Goal: Task Accomplishment & Management: Complete application form

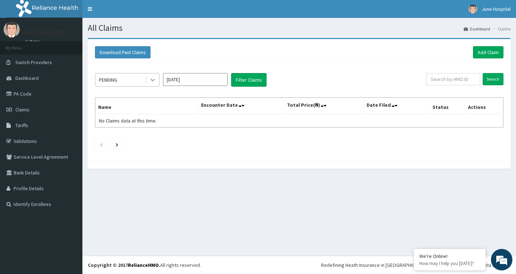
click at [151, 80] on icon at bounding box center [152, 79] width 7 height 7
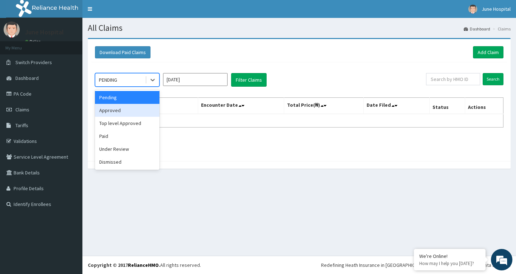
click at [141, 109] on div "Approved" at bounding box center [127, 110] width 65 height 13
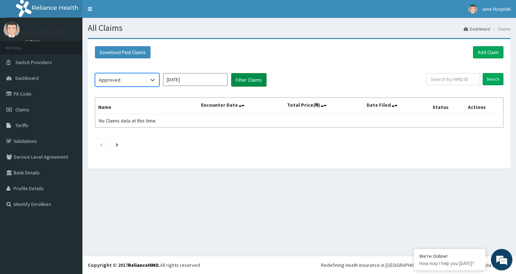
click at [255, 76] on button "Filter Claims" at bounding box center [248, 80] width 35 height 14
click at [153, 80] on icon at bounding box center [152, 79] width 7 height 7
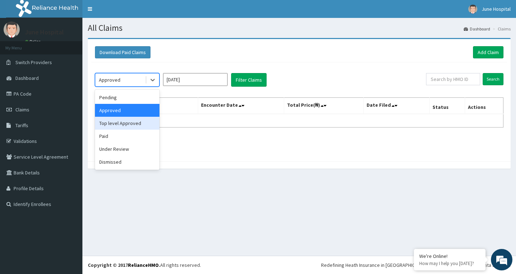
click at [147, 125] on div "Top level Approved" at bounding box center [127, 123] width 65 height 13
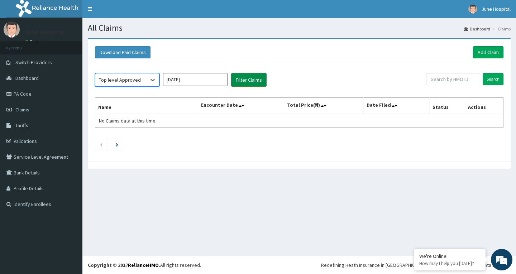
click at [256, 74] on button "Filter Claims" at bounding box center [248, 80] width 35 height 14
click at [153, 81] on icon at bounding box center [153, 80] width 4 height 3
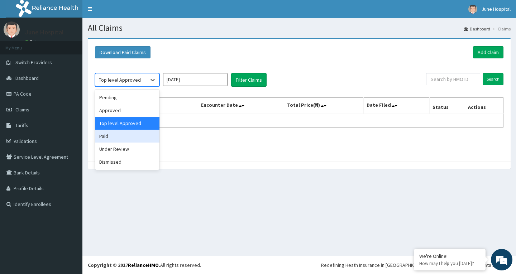
click at [138, 136] on div "Paid" at bounding box center [127, 136] width 65 height 13
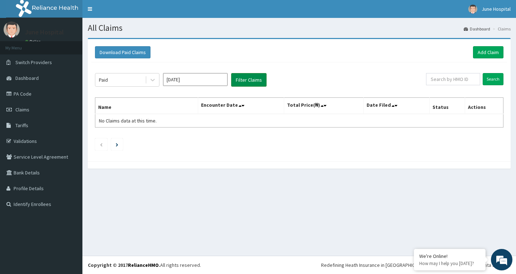
click at [253, 79] on button "Filter Claims" at bounding box center [248, 80] width 35 height 14
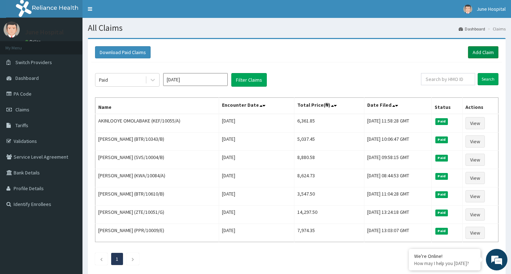
click at [482, 50] on link "Add Claim" at bounding box center [483, 52] width 30 height 12
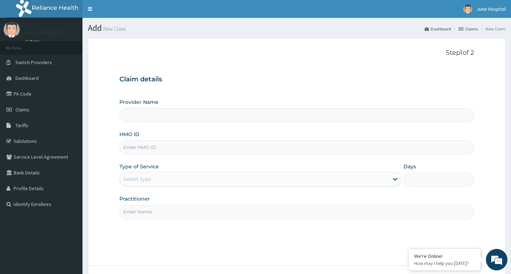
type input "June hospital"
click at [158, 147] on input "HMO ID" at bounding box center [296, 148] width 355 height 14
type input "TSM/10139/A"
click at [173, 176] on div "Select type" at bounding box center [254, 179] width 269 height 11
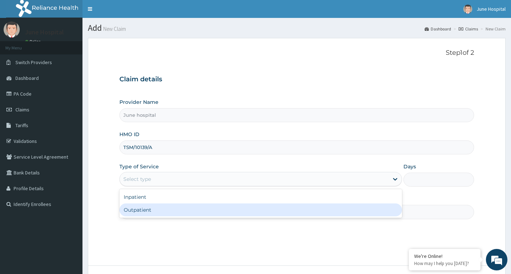
click at [164, 214] on div "Outpatient" at bounding box center [260, 210] width 283 height 13
type input "1"
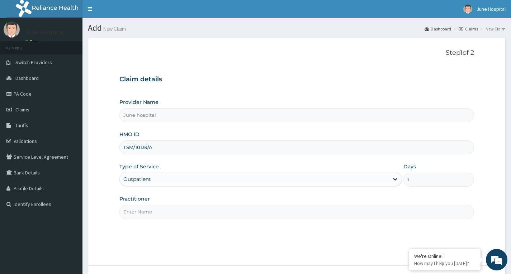
click at [166, 209] on input "Practitioner" at bounding box center [296, 212] width 355 height 14
type input "[PERSON_NAME]"
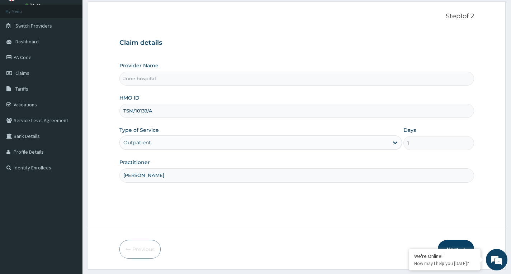
scroll to position [56, 0]
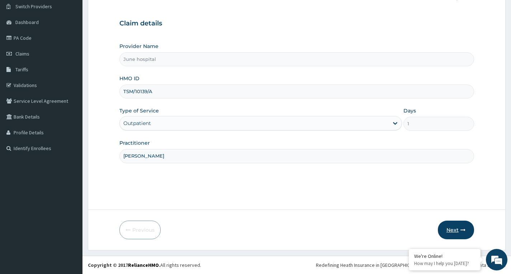
click at [449, 228] on button "Next" at bounding box center [456, 230] width 36 height 19
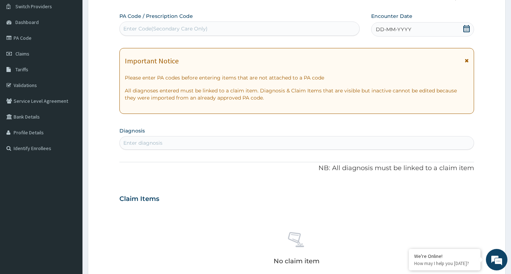
click at [217, 26] on div "Enter Code(Secondary Care Only)" at bounding box center [239, 28] width 239 height 11
click at [467, 28] on icon at bounding box center [466, 28] width 7 height 7
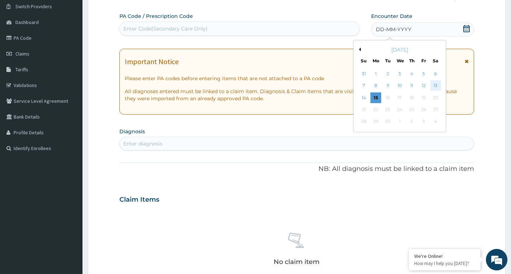
click at [438, 85] on div "13" at bounding box center [435, 86] width 11 height 11
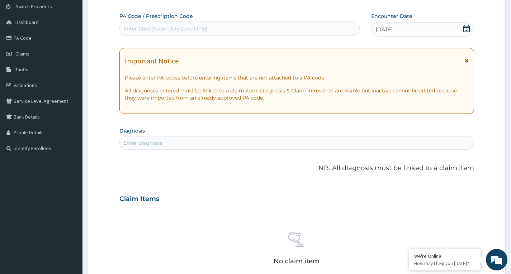
click at [149, 137] on div "Enter diagnosis" at bounding box center [296, 143] width 355 height 14
type input "SPONDYLO"
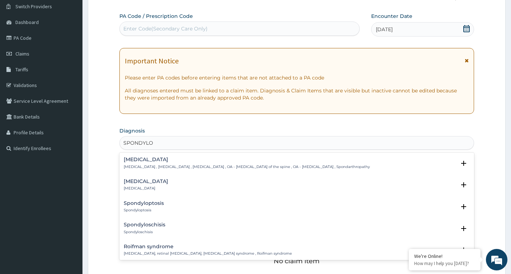
click at [139, 163] on div "Spondylosis Spondylosis , Spondylarthrosis , Osteoarthritis of spine , OA - Ost…" at bounding box center [247, 163] width 246 height 13
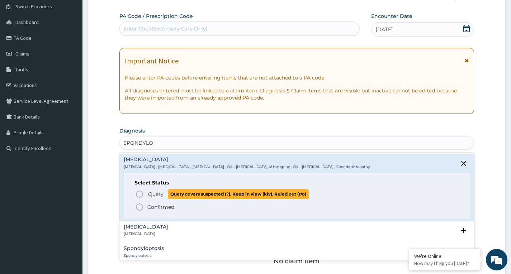
click at [141, 194] on icon "status option query" at bounding box center [139, 194] width 9 height 9
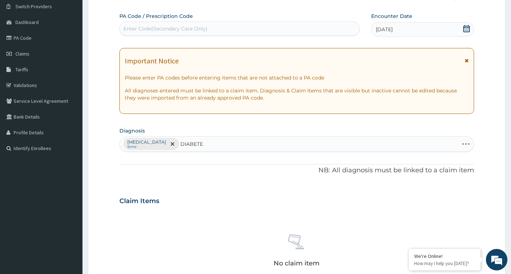
type input "DIABETES"
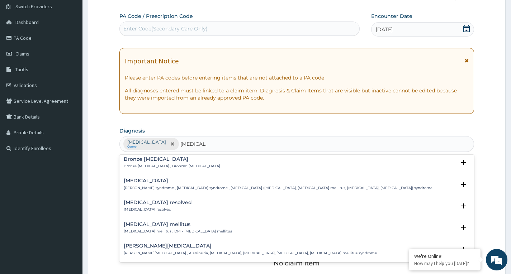
scroll to position [36, 0]
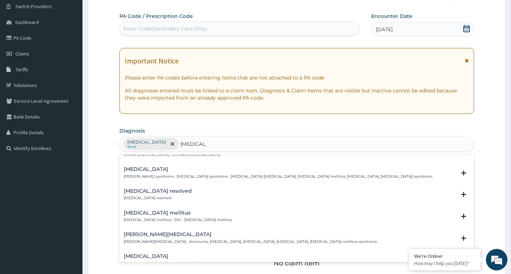
click at [138, 218] on p "Diabetes mellitus , DM - Diabetes mellitus" at bounding box center [178, 220] width 108 height 5
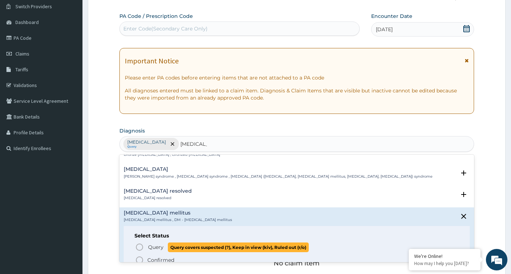
click at [138, 246] on icon "status option query" at bounding box center [139, 247] width 9 height 9
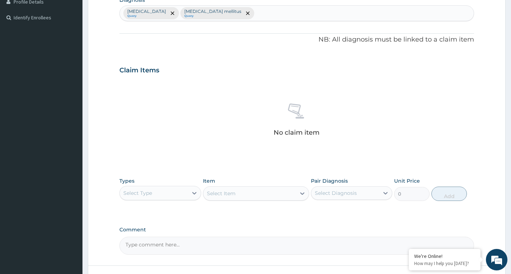
scroll to position [235, 0]
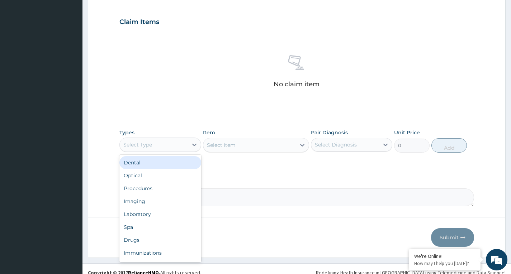
click at [187, 144] on div "Select Type" at bounding box center [154, 144] width 68 height 11
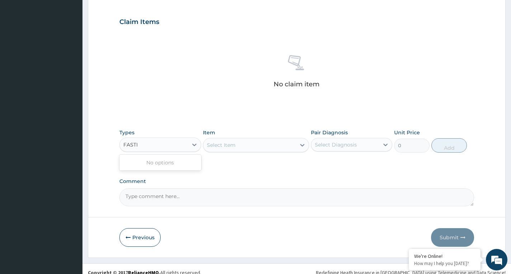
type input "FASTIN"
click at [191, 143] on icon at bounding box center [194, 144] width 7 height 7
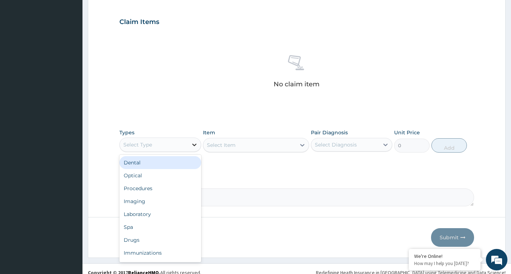
click at [191, 143] on icon at bounding box center [194, 144] width 7 height 7
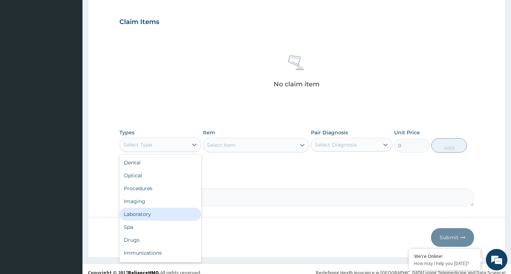
click at [175, 215] on div "Laboratory" at bounding box center [159, 214] width 81 height 13
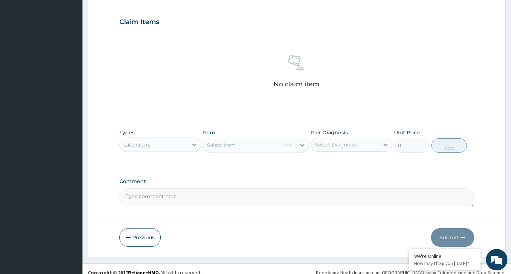
click at [253, 146] on div "Select Item" at bounding box center [256, 145] width 106 height 14
click at [292, 146] on div "Select Item" at bounding box center [256, 145] width 106 height 14
click at [303, 145] on icon at bounding box center [302, 145] width 7 height 7
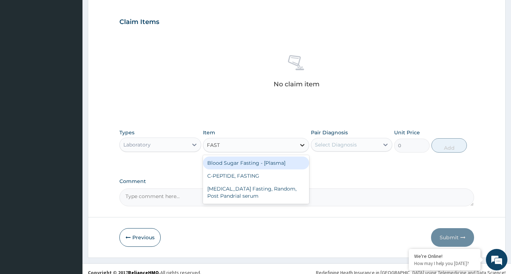
type input "FASTI"
click at [293, 164] on div "Blood Sugar Fasting - [Plasma]" at bounding box center [256, 163] width 106 height 13
type input "1290"
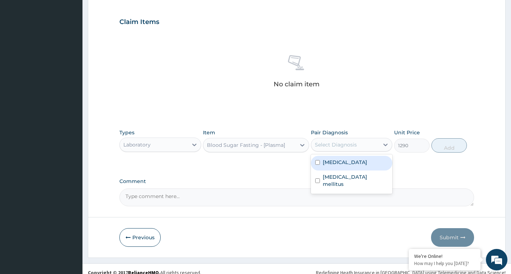
click at [336, 143] on div "Select Diagnosis" at bounding box center [336, 144] width 42 height 7
click at [336, 165] on label "Spondylosis" at bounding box center [345, 162] width 44 height 7
checkbox input "true"
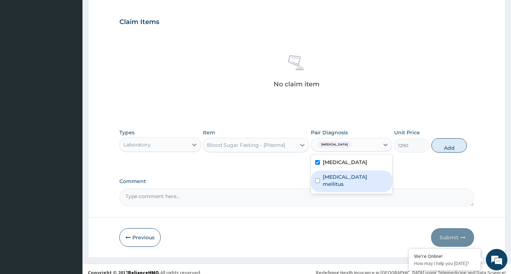
click at [332, 177] on label "Diabetes mellitus" at bounding box center [355, 181] width 65 height 14
checkbox input "true"
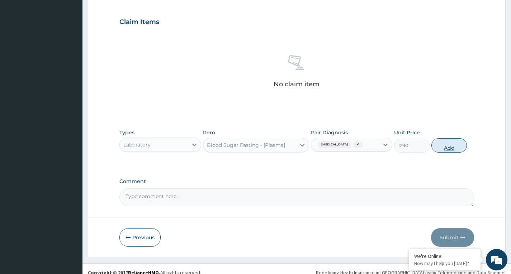
click at [448, 148] on button "Add" at bounding box center [448, 145] width 35 height 14
type input "0"
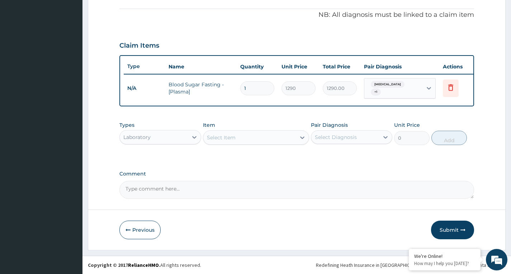
scroll to position [214, 0]
click at [242, 139] on div "Select Item" at bounding box center [249, 137] width 93 height 11
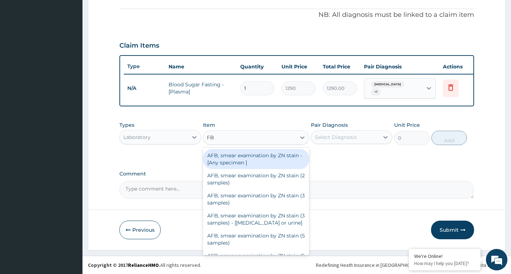
type input "FBC"
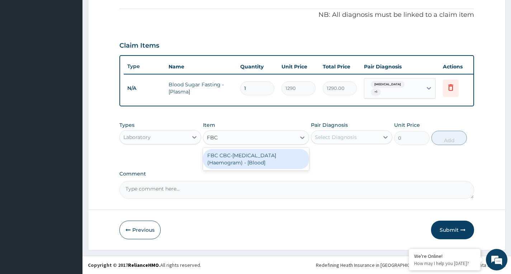
click at [259, 158] on div "FBC CBC-Complete Blood Count (Haemogram) - [Blood]" at bounding box center [256, 159] width 106 height 20
type input "4300"
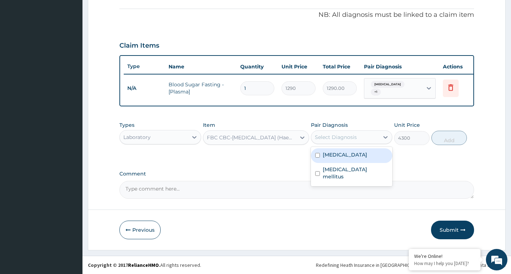
click at [340, 138] on div "Select Diagnosis" at bounding box center [336, 137] width 42 height 7
click at [286, 137] on div "FBC CBC-Complete Blood Count (Haemogram) - [Blood]" at bounding box center [252, 137] width 90 height 7
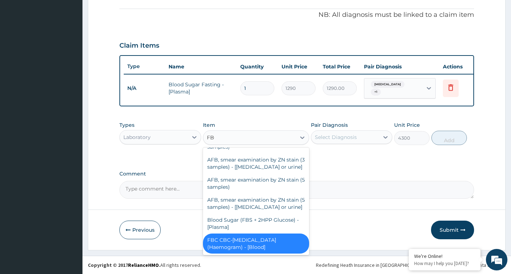
scroll to position [0, 0]
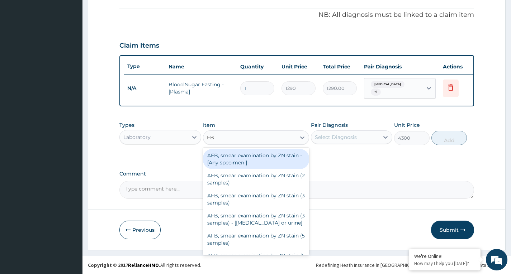
type input "FBC"
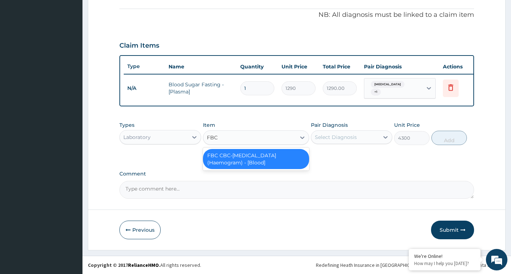
click at [261, 157] on div "FBC CBC-Complete Blood Count (Haemogram) - [Blood]" at bounding box center [256, 159] width 106 height 20
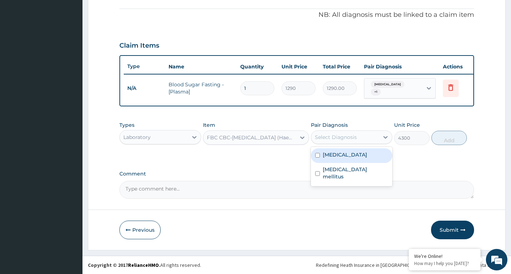
click at [333, 134] on div "Select Diagnosis" at bounding box center [336, 137] width 42 height 7
click at [337, 156] on label "Spondylosis" at bounding box center [345, 154] width 44 height 7
checkbox input "true"
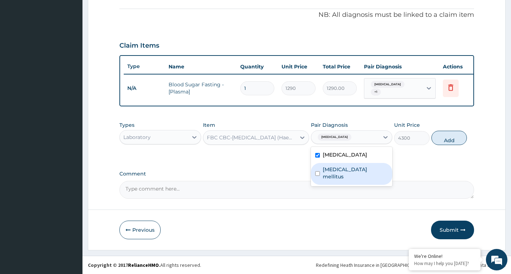
drag, startPoint x: 342, startPoint y: 173, endPoint x: 341, endPoint y: 169, distance: 4.0
click at [341, 170] on label "Diabetes mellitus" at bounding box center [355, 173] width 65 height 14
checkbox input "true"
click at [447, 140] on button "Add" at bounding box center [448, 138] width 35 height 14
type input "0"
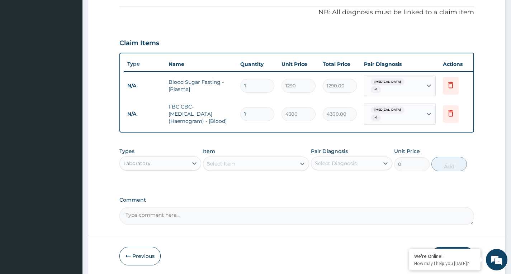
click at [185, 165] on div "Laboratory" at bounding box center [154, 163] width 68 height 11
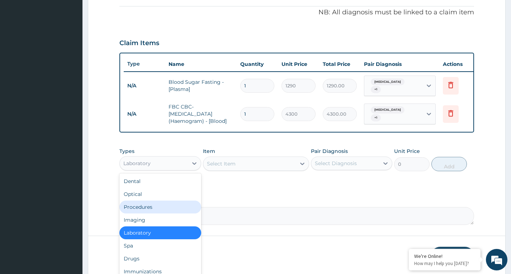
click at [176, 212] on div "Procedures" at bounding box center [159, 207] width 81 height 13
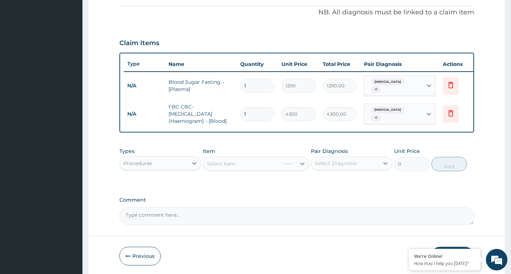
click at [291, 167] on div "Select Item" at bounding box center [256, 164] width 106 height 14
click at [285, 170] on div "Select Item" at bounding box center [249, 163] width 93 height 11
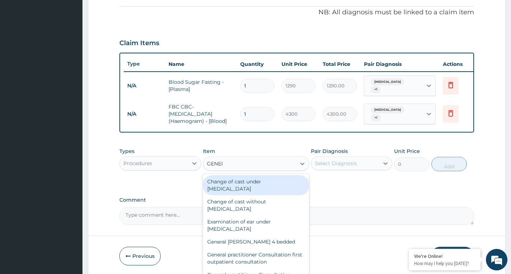
type input "GENERA"
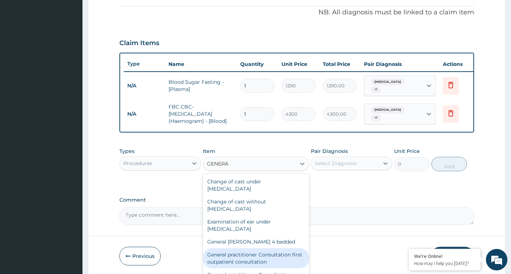
click at [267, 256] on div "General practitioner Consultation first outpatient consultation" at bounding box center [256, 258] width 106 height 20
type input "3547.5"
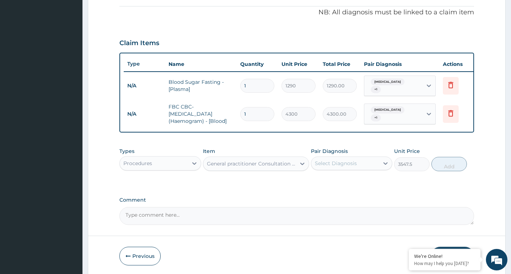
click at [346, 167] on div "Select Diagnosis" at bounding box center [336, 163] width 42 height 7
click at [349, 183] on label "Spondylosis" at bounding box center [345, 180] width 44 height 7
checkbox input "true"
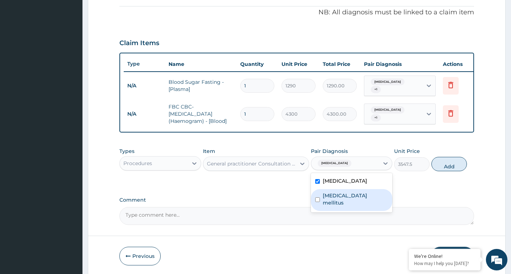
click at [349, 197] on label "Diabetes mellitus" at bounding box center [355, 199] width 65 height 14
checkbox input "true"
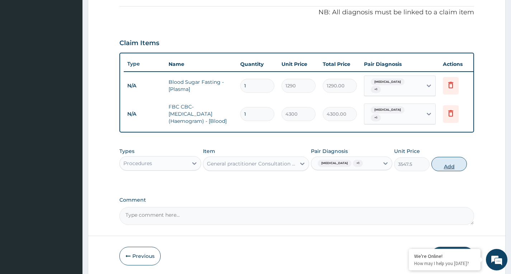
click at [451, 167] on button "Add" at bounding box center [448, 164] width 35 height 14
type input "0"
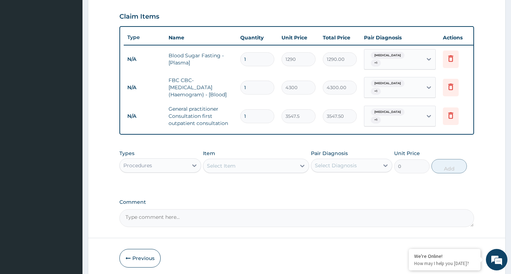
scroll to position [271, 0]
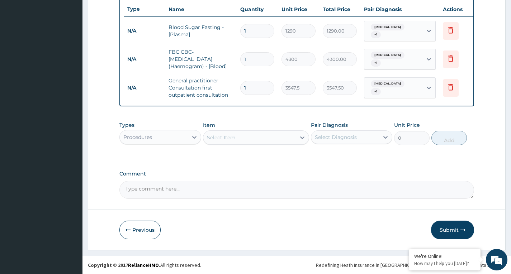
click at [149, 141] on div "Procedures" at bounding box center [154, 137] width 68 height 11
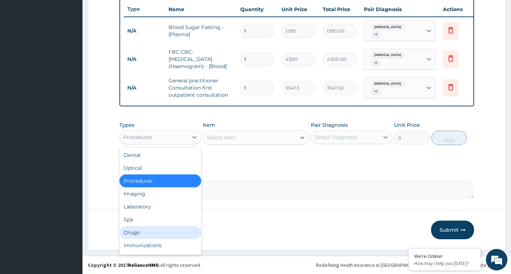
click at [148, 230] on div "Drugs" at bounding box center [159, 232] width 81 height 13
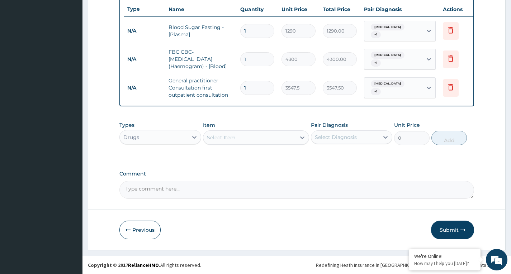
click at [286, 140] on div "Select Item" at bounding box center [249, 137] width 93 height 11
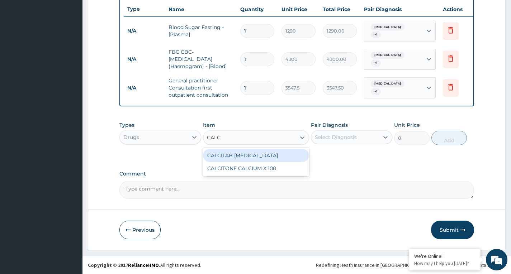
type input "CALCI"
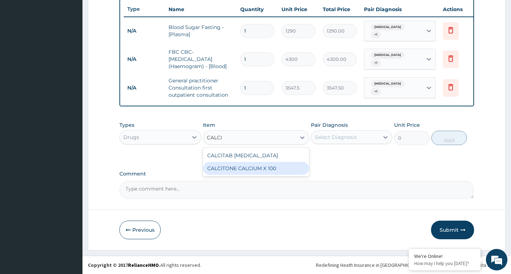
click at [295, 165] on div "CALCITONE CALCIUM X 100" at bounding box center [256, 168] width 106 height 13
type input "23.65"
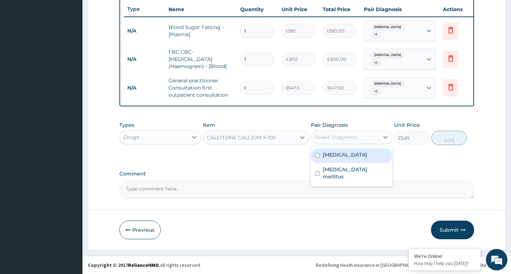
click at [330, 136] on div "Select Diagnosis" at bounding box center [336, 137] width 42 height 7
click at [343, 153] on label "Spondylosis" at bounding box center [345, 154] width 44 height 7
checkbox input "true"
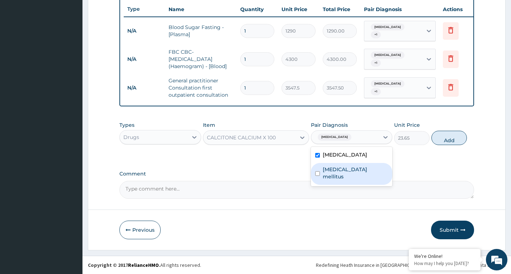
click at [345, 170] on label "Diabetes mellitus" at bounding box center [355, 173] width 65 height 14
checkbox input "true"
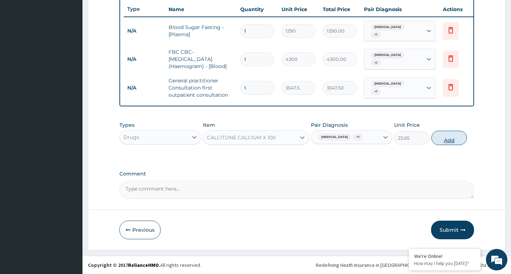
click at [449, 138] on button "Add" at bounding box center [448, 138] width 35 height 14
type input "0"
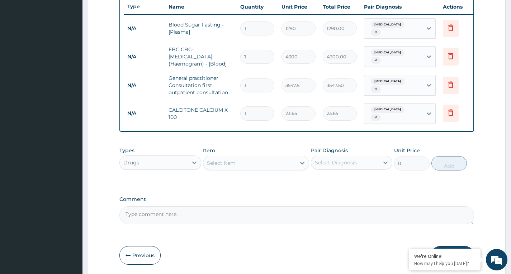
type input "0.00"
type input "1"
type input "23.65"
type input "10"
type input "236.50"
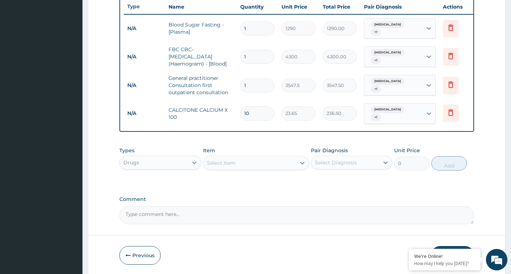
type input "10"
click at [278, 164] on div "Select Item" at bounding box center [249, 162] width 93 height 11
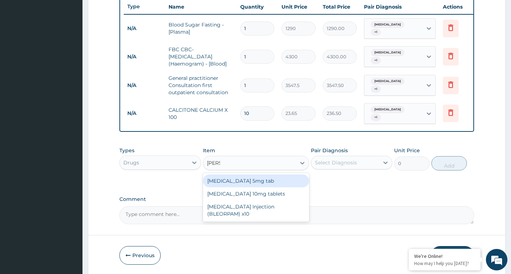
type input "DIAZE"
click at [288, 182] on div "Diazepam 5mg tab" at bounding box center [256, 181] width 106 height 13
type input "23.65"
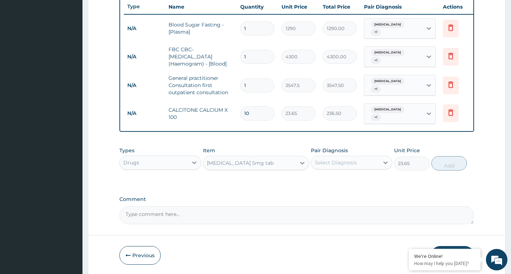
click at [363, 166] on div "Select Diagnosis" at bounding box center [345, 162] width 68 height 11
click at [363, 177] on div "Spondylosis" at bounding box center [351, 181] width 81 height 15
checkbox input "true"
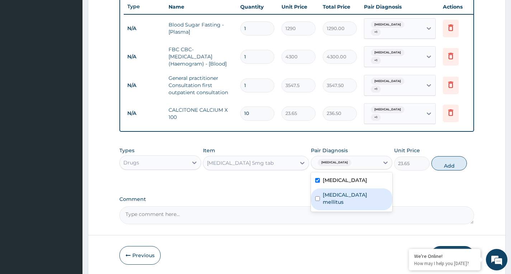
click at [362, 191] on label "Diabetes mellitus" at bounding box center [355, 198] width 65 height 14
checkbox input "true"
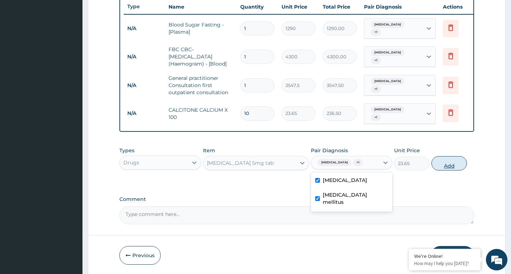
click at [446, 163] on button "Add" at bounding box center [448, 163] width 35 height 14
type input "0"
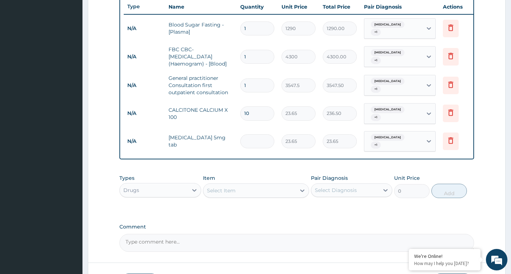
type input "0.00"
type input "5"
type input "118.25"
type input "5"
click at [291, 188] on div "Select Item" at bounding box center [249, 190] width 93 height 11
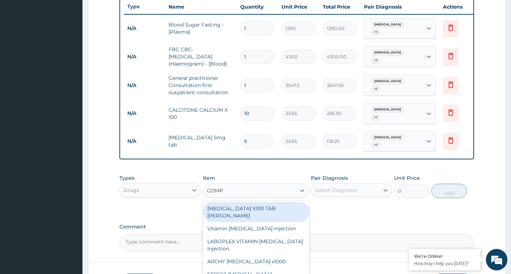
type input "COMPL"
click at [288, 204] on div "B-COMPLEX X100 TAB DR MAYER" at bounding box center [256, 212] width 106 height 20
type input "23.65"
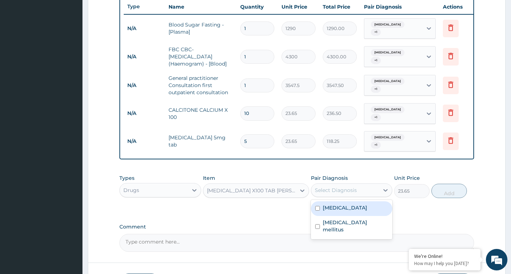
click at [326, 187] on div "Select Diagnosis" at bounding box center [336, 190] width 42 height 7
click at [333, 204] on label "Spondylosis" at bounding box center [345, 207] width 44 height 7
checkbox input "true"
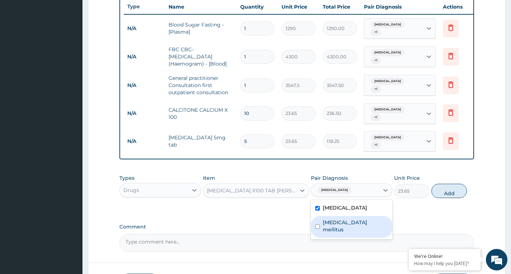
click at [336, 219] on label "Diabetes mellitus" at bounding box center [355, 226] width 65 height 14
checkbox input "true"
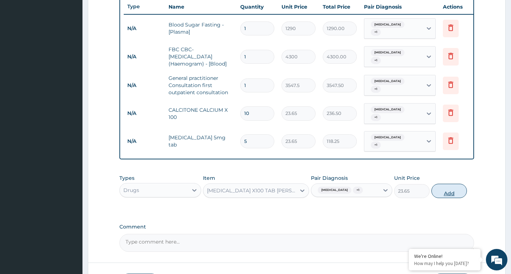
click at [447, 189] on button "Add" at bounding box center [448, 191] width 35 height 14
type input "0"
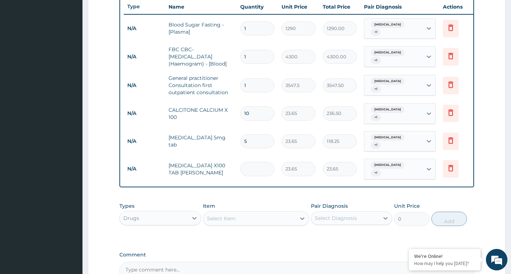
type input "0.00"
type input "5"
type input "118.25"
type input "5"
click at [248, 190] on div "PA Code / Prescription Code Enter Code(Secondary Care Only) Encounter Date 13-0…" at bounding box center [296, 38] width 355 height 483
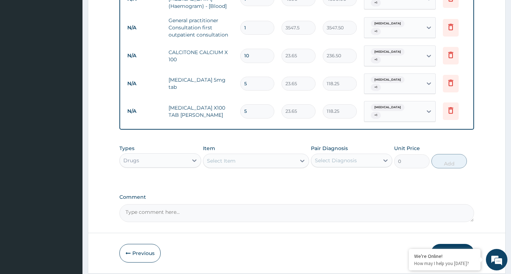
scroll to position [346, 0]
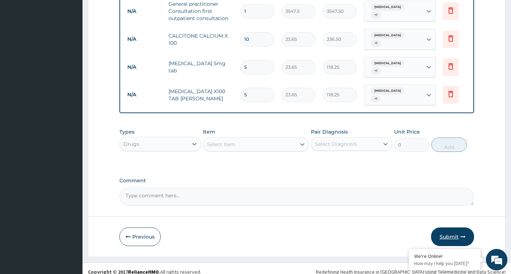
click at [454, 229] on button "Submit" at bounding box center [452, 237] width 43 height 19
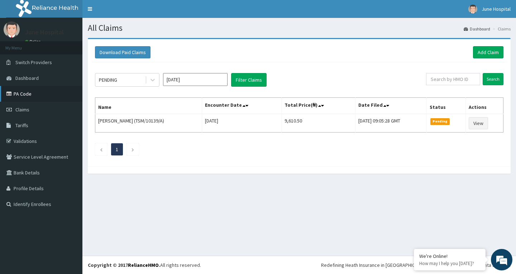
click at [22, 92] on link "PA Code" at bounding box center [41, 94] width 82 height 16
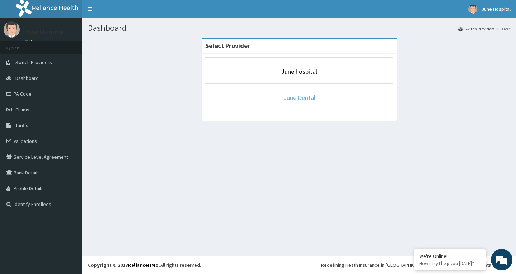
click at [302, 97] on link "June Dental" at bounding box center [300, 98] width 32 height 8
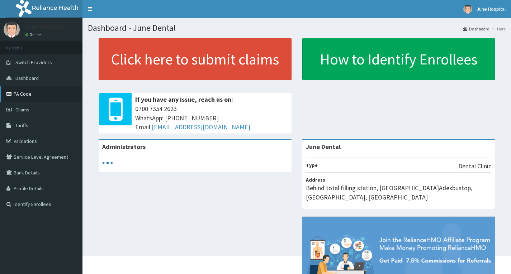
click at [22, 94] on link "PA Code" at bounding box center [41, 94] width 82 height 16
